Goal: Find specific page/section: Find specific page/section

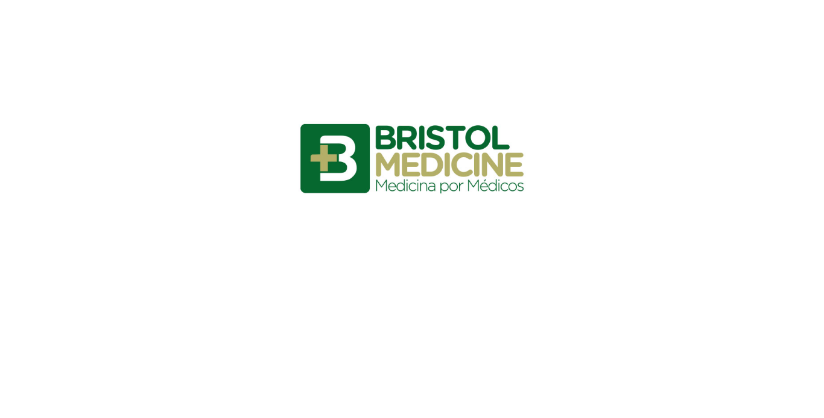
scroll to position [12083, 0]
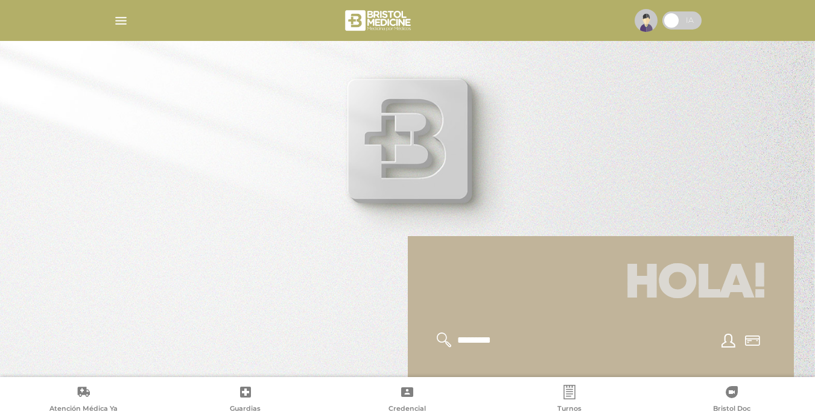
scroll to position [12083, 0]
click at [425, 401] on link "Credencial" at bounding box center [407, 400] width 162 height 31
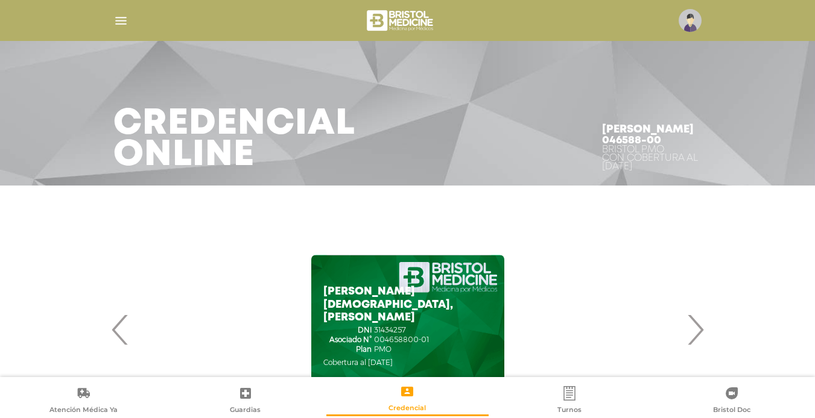
scroll to position [12083, 0]
click at [693, 335] on span "›" at bounding box center [695, 329] width 24 height 65
